Goal: Communication & Community: Answer question/provide support

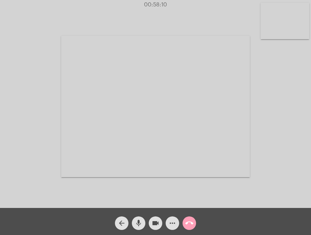
click at [189, 222] on mat-icon "call_end" at bounding box center [189, 223] width 8 height 8
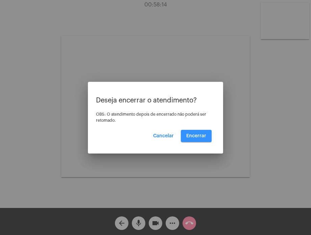
click at [194, 137] on span "Encerrar" at bounding box center [196, 136] width 20 height 5
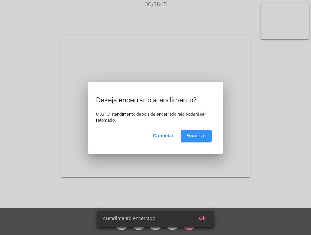
click at [194, 137] on video at bounding box center [155, 106] width 189 height 141
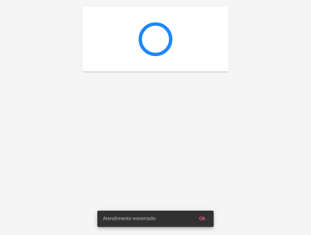
click at [194, 137] on div at bounding box center [155, 117] width 311 height 235
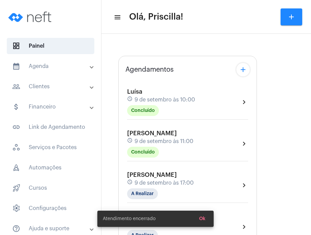
type input "[URL][DOMAIN_NAME]"
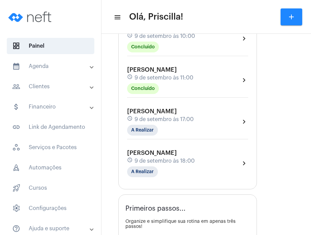
scroll to position [132, 0]
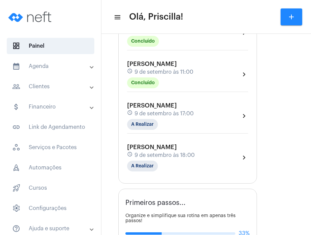
click at [177, 146] on span "[PERSON_NAME]" at bounding box center [152, 147] width 50 height 6
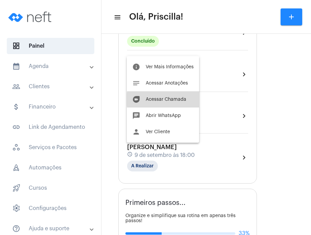
click at [184, 100] on span "Acessar Chamada" at bounding box center [166, 99] width 41 height 5
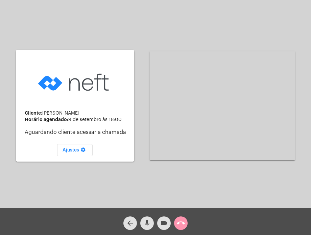
click at [12, 178] on div "Cliente: [PERSON_NAME] agendado: [DATE] 18:00 Aguardando cliente acessar a cham…" at bounding box center [156, 105] width 310 height 208
click at [146, 227] on mat-icon "mic" at bounding box center [147, 223] width 8 height 8
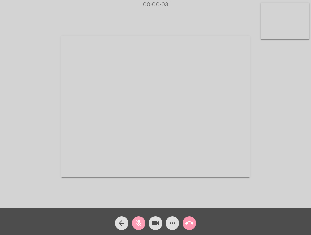
click at [137, 223] on mat-icon "mic_off" at bounding box center [139, 223] width 8 height 8
click at [135, 228] on span "mic" at bounding box center [139, 223] width 8 height 14
click at [158, 224] on mat-icon "videocam" at bounding box center [156, 223] width 8 height 8
click at [158, 224] on mat-icon "videocam_off" at bounding box center [156, 223] width 8 height 8
click at [145, 224] on button "mic_off" at bounding box center [139, 223] width 14 height 14
